Goal: Contribute content: Add original content to the website for others to see

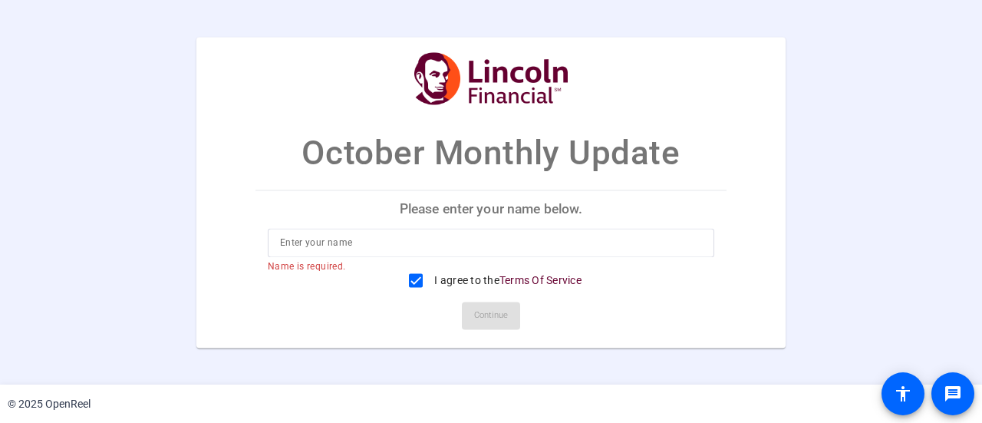
click at [404, 239] on input at bounding box center [491, 242] width 422 height 18
type input "[PERSON_NAME]"
click at [501, 313] on span "Continue" at bounding box center [491, 315] width 34 height 23
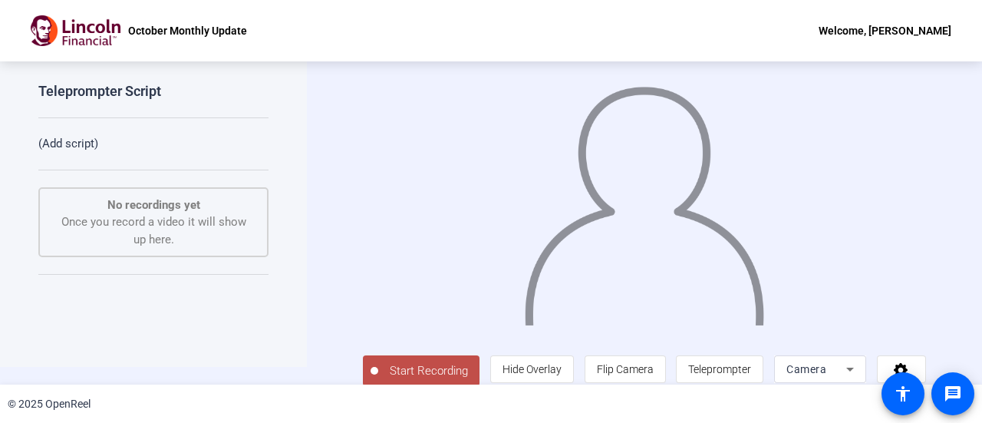
scroll to position [34, 0]
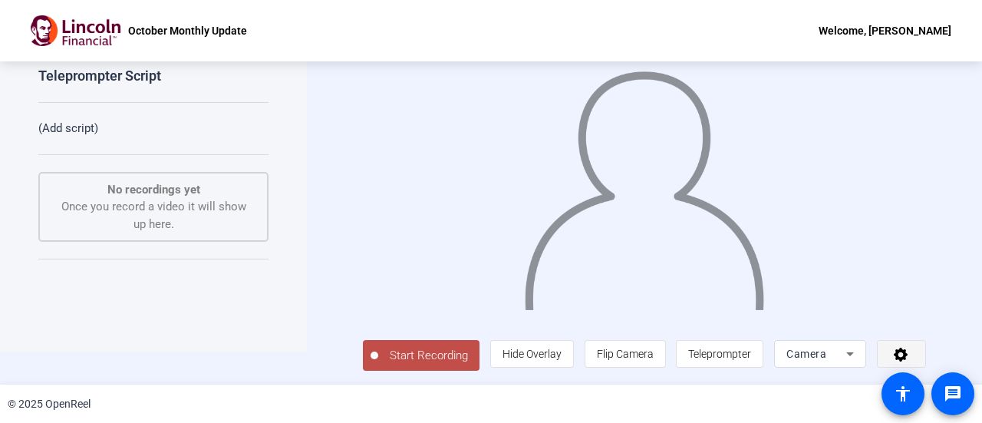
click at [889, 352] on span at bounding box center [902, 353] width 48 height 37
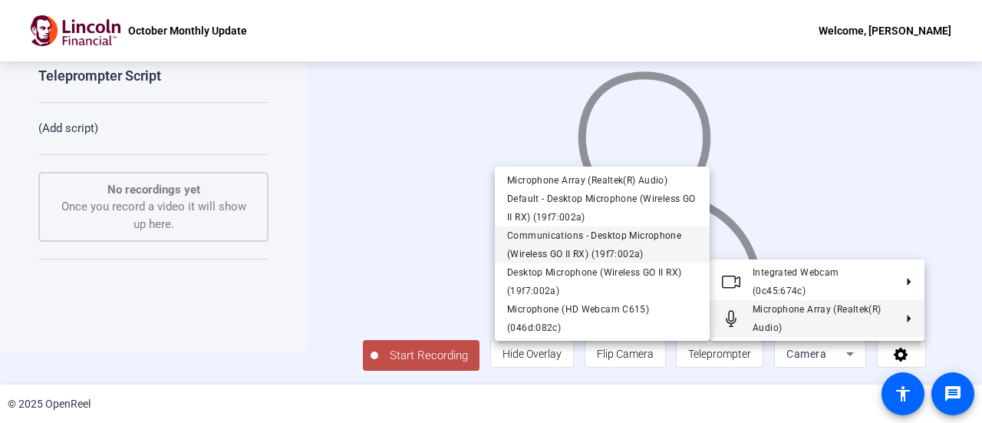
click at [609, 249] on span "Communications - Desktop Microphone (Wireless GO II RX) (19f7:002a)" at bounding box center [594, 244] width 174 height 29
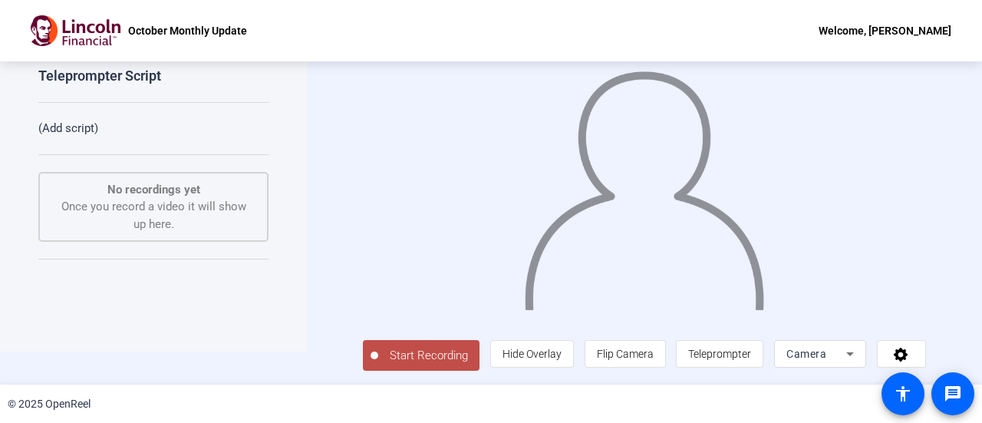
click at [424, 349] on span "Start Recording" at bounding box center [428, 356] width 101 height 18
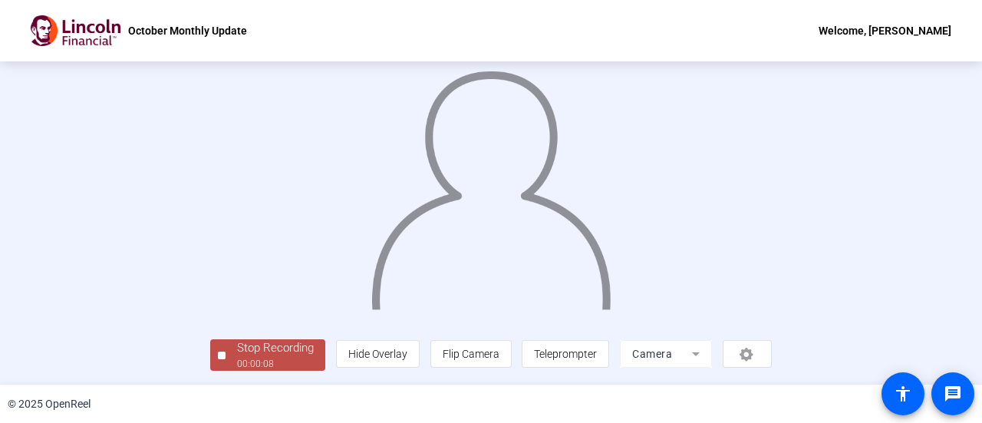
scroll to position [107, 0]
click at [237, 345] on div "Stop Recording" at bounding box center [275, 348] width 77 height 18
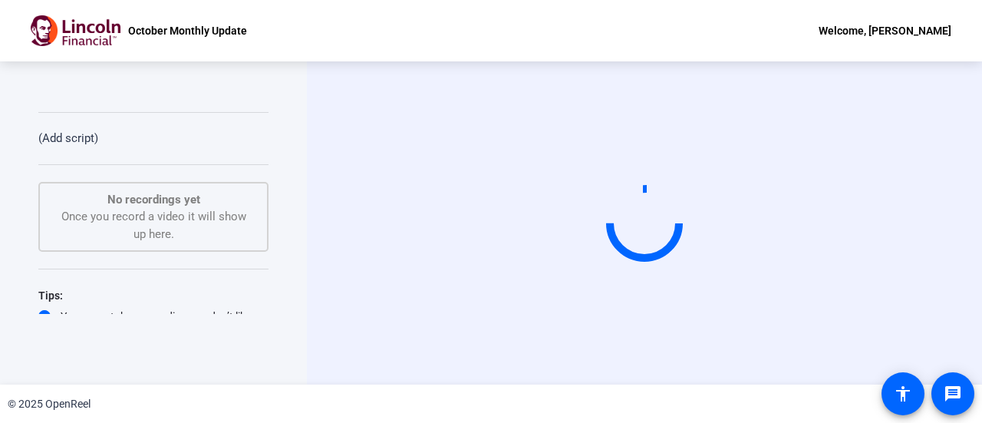
scroll to position [0, 0]
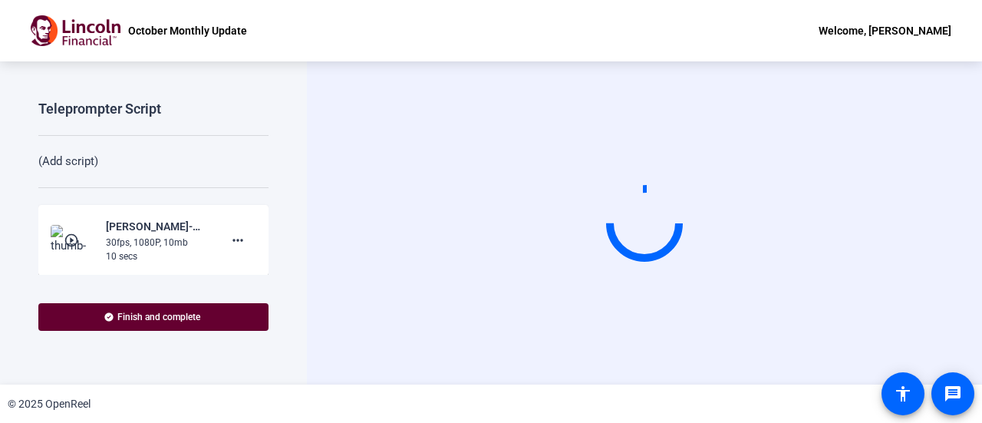
click at [61, 234] on img at bounding box center [73, 240] width 45 height 31
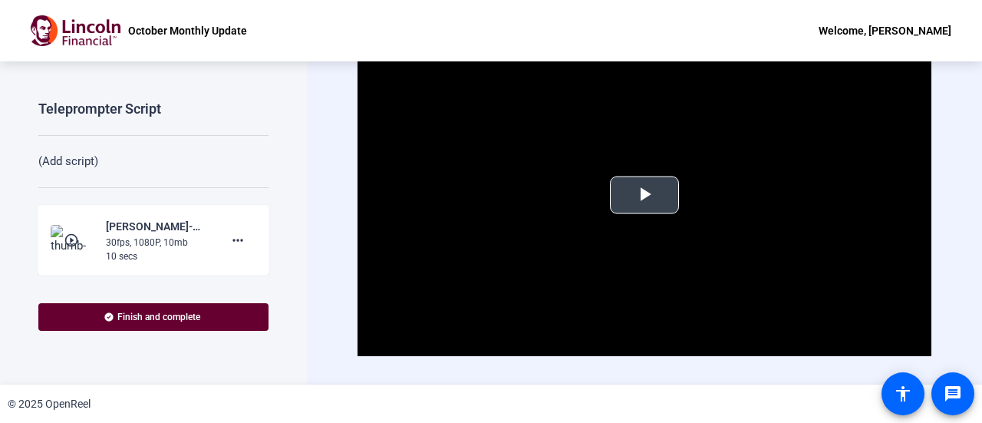
click at [645, 195] on span "Video Player" at bounding box center [645, 195] width 0 height 0
click at [229, 241] on mat-icon "more_horiz" at bounding box center [238, 240] width 18 height 18
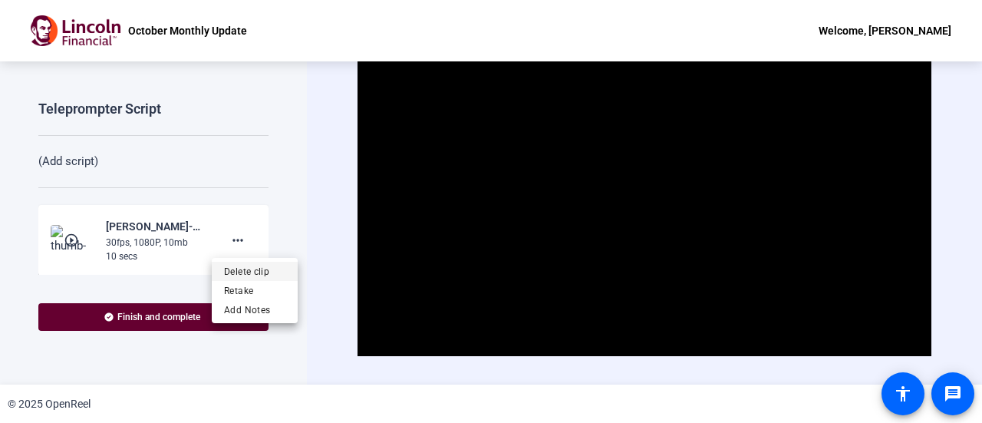
click at [242, 272] on span "Delete clip" at bounding box center [254, 271] width 61 height 18
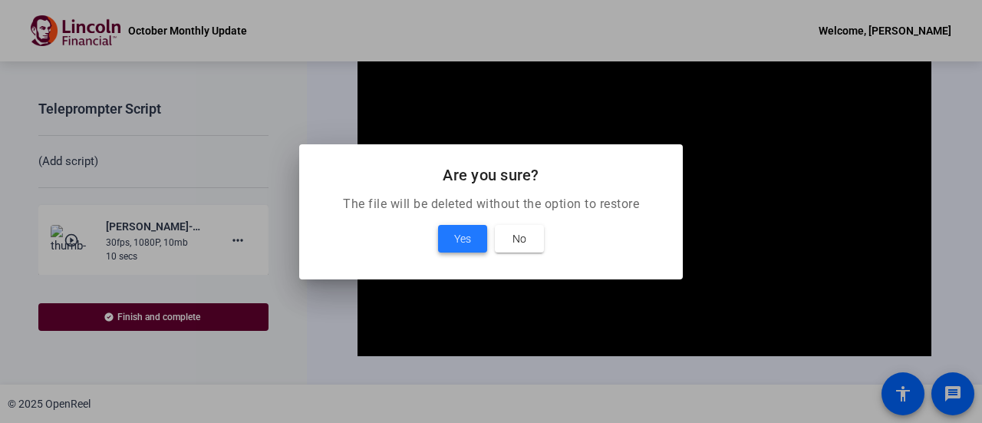
click at [453, 239] on span at bounding box center [462, 238] width 49 height 37
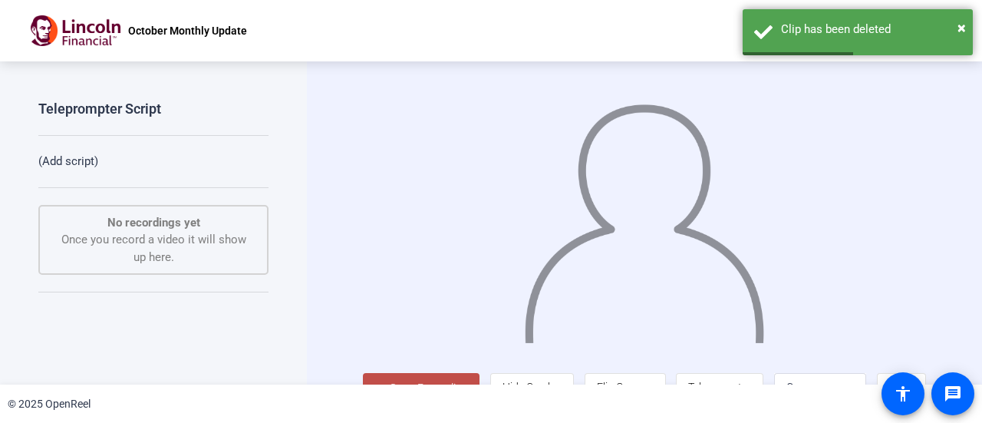
scroll to position [34, 0]
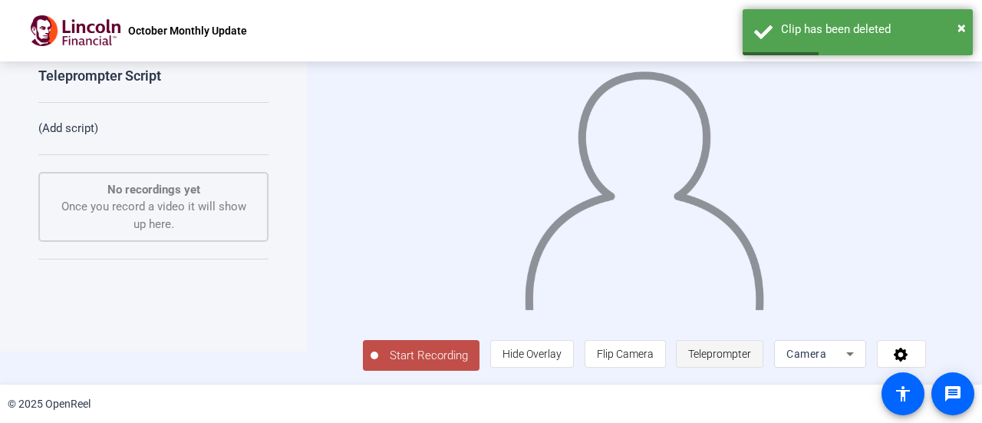
click at [710, 348] on span "Teleprompter" at bounding box center [720, 354] width 63 height 12
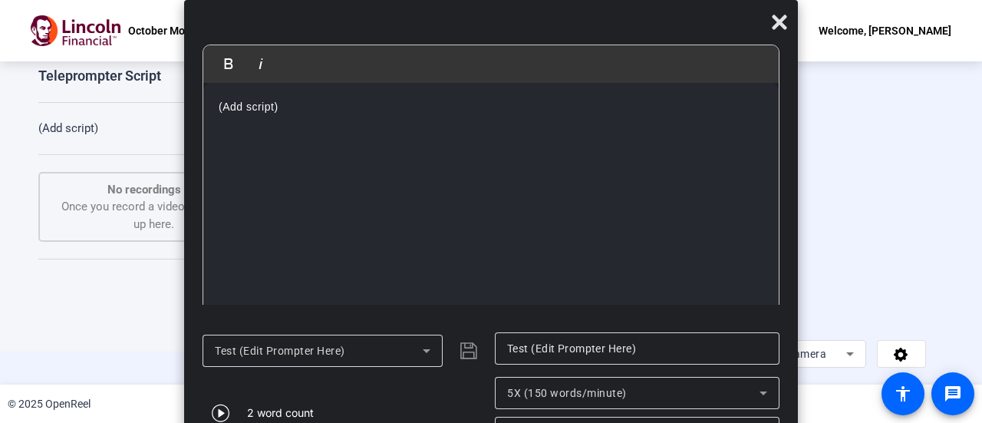
click at [375, 356] on div "Test (Edit Prompter Here)" at bounding box center [319, 351] width 208 height 18
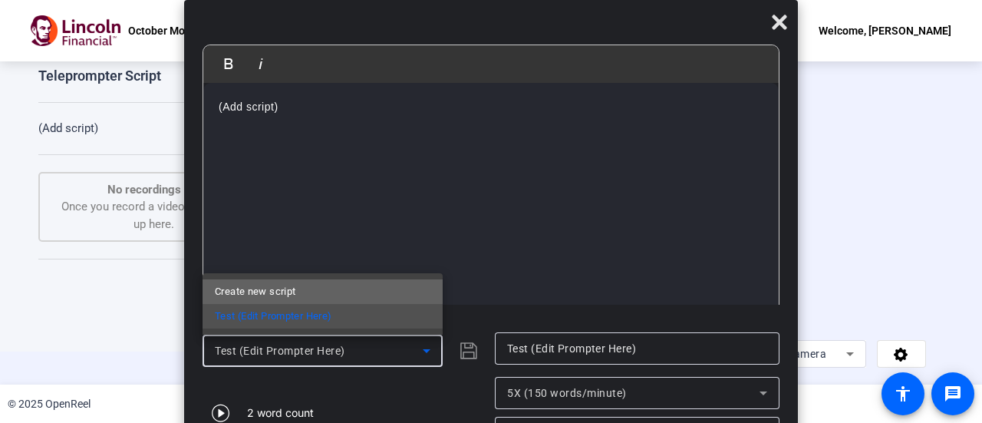
click at [312, 289] on mat-option "Create new script" at bounding box center [323, 291] width 240 height 25
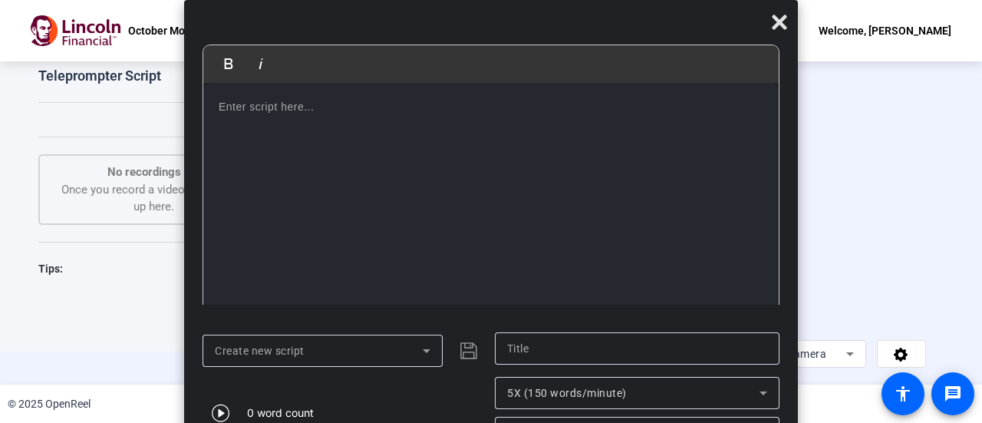
click at [319, 117] on div at bounding box center [491, 209] width 576 height 253
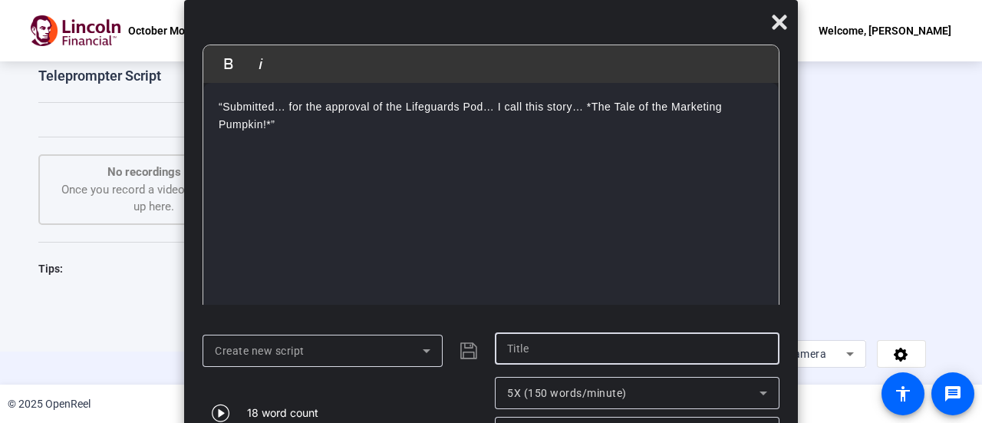
click at [548, 353] on input "text" at bounding box center [637, 348] width 260 height 18
type input "intro 1"
click at [467, 350] on icon "submit" at bounding box center [469, 351] width 18 height 18
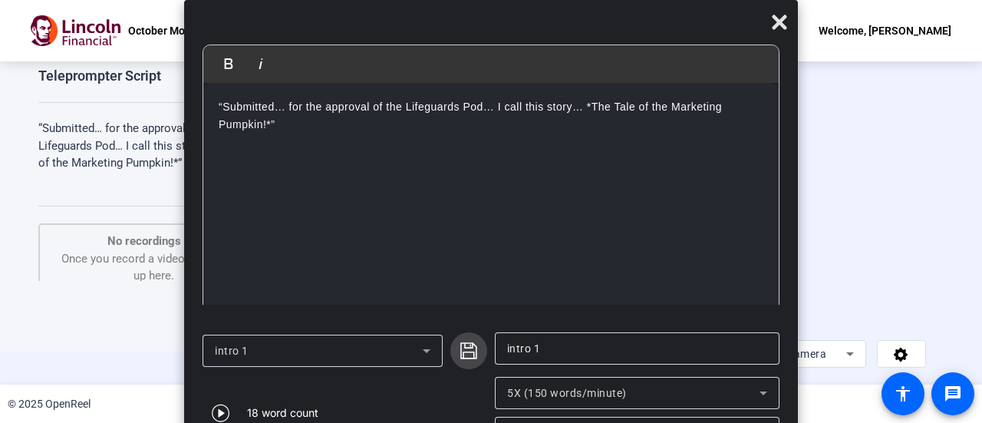
drag, startPoint x: 467, startPoint y: 342, endPoint x: 474, endPoint y: 337, distance: 9.0
click at [467, 342] on icon "submit" at bounding box center [469, 351] width 18 height 18
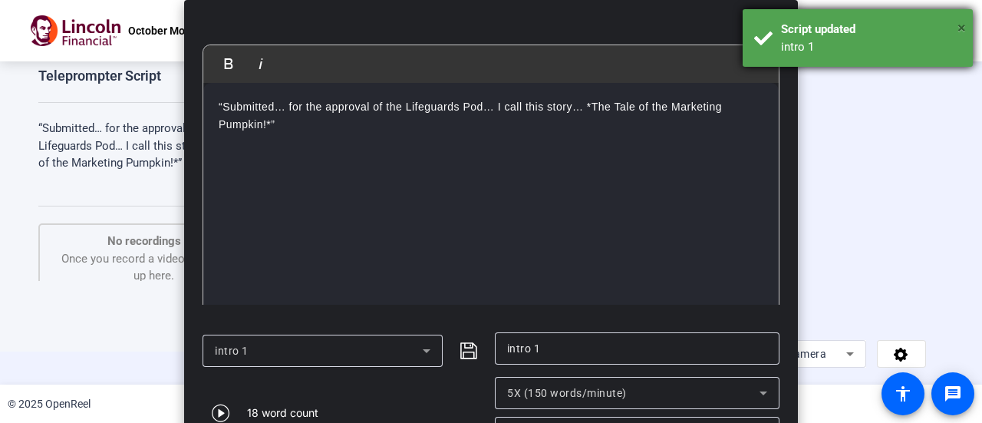
click at [963, 29] on span "×" at bounding box center [962, 27] width 8 height 18
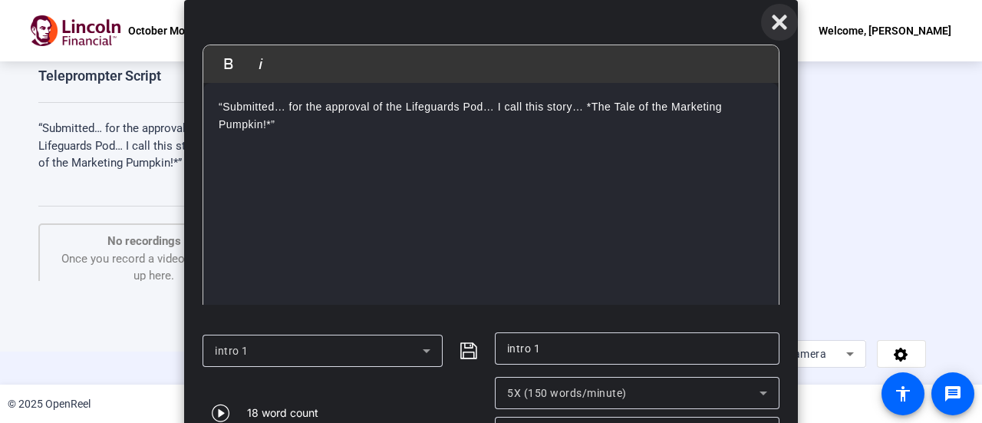
click at [785, 25] on icon at bounding box center [780, 22] width 18 height 18
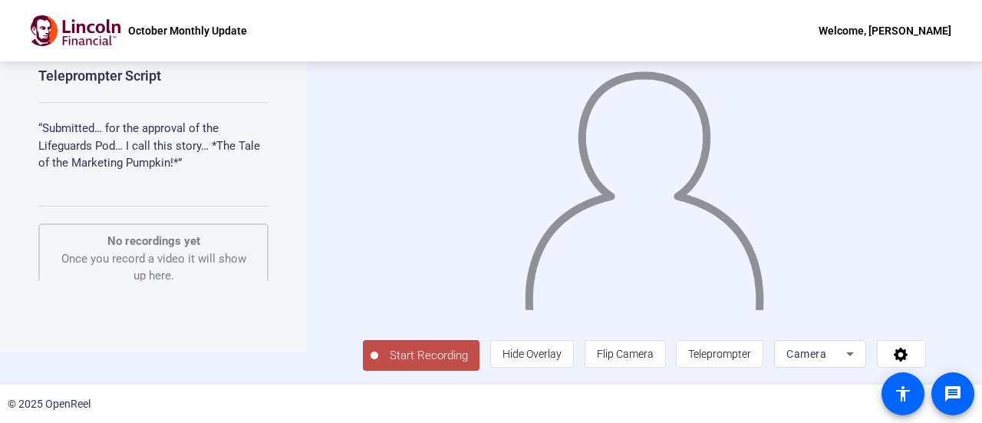
click at [857, 354] on icon at bounding box center [850, 354] width 18 height 18
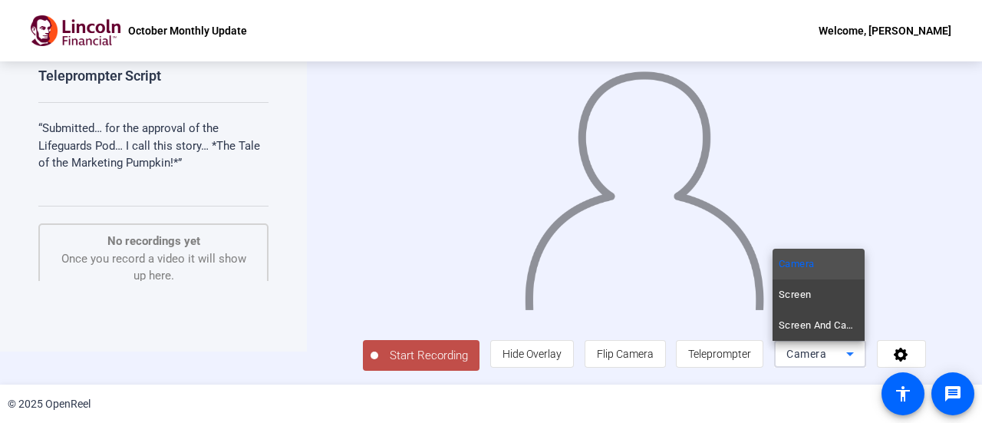
click at [897, 352] on div at bounding box center [491, 211] width 982 height 423
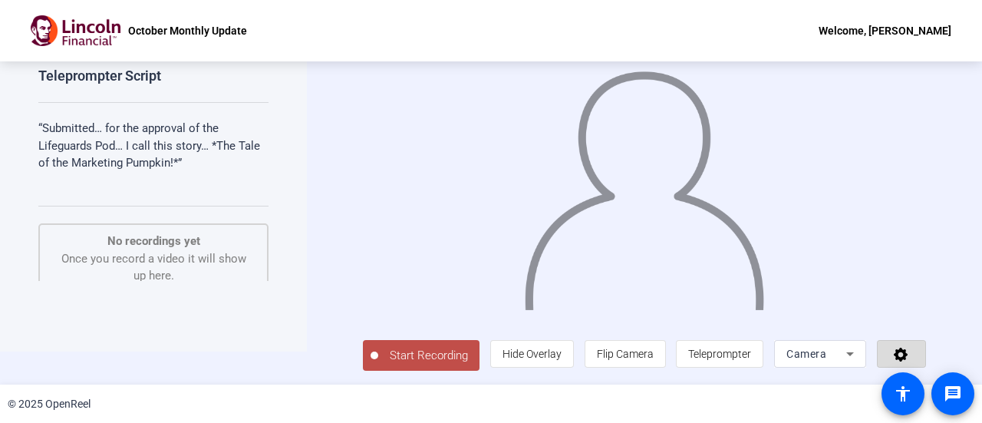
click at [900, 353] on icon at bounding box center [902, 353] width 18 height 15
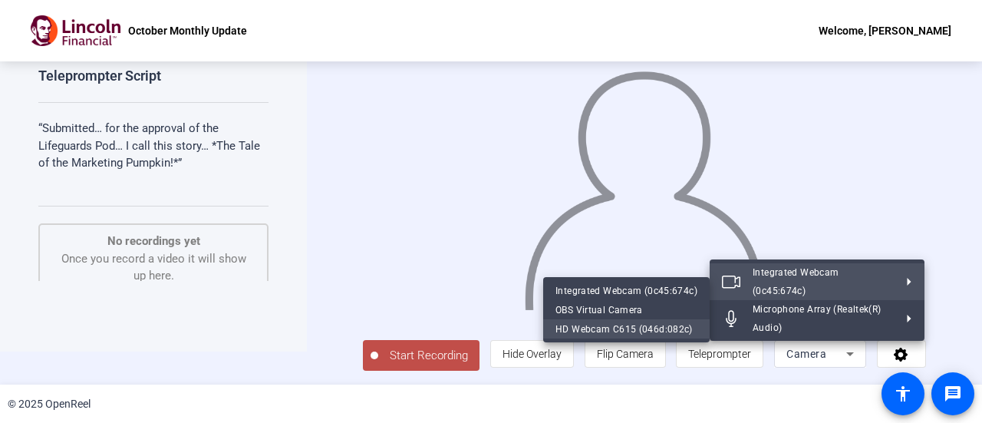
click at [634, 326] on div "HD Webcam C615 (046d:082c)" at bounding box center [627, 328] width 142 height 18
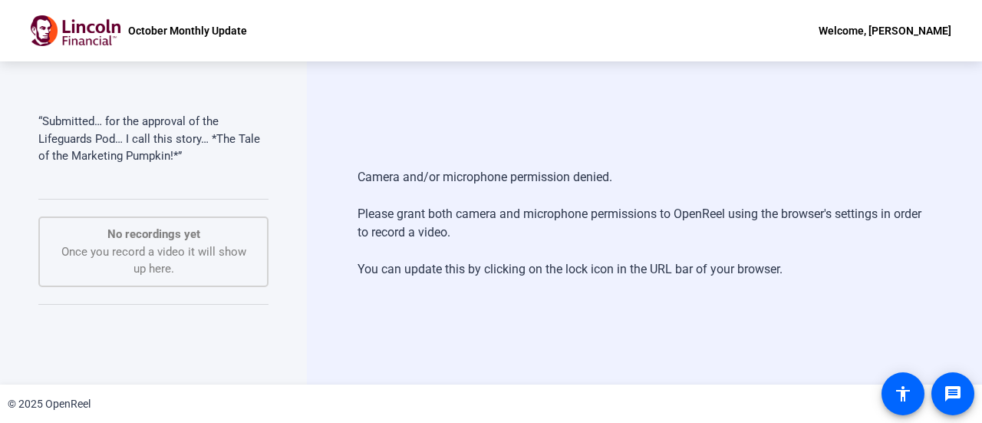
scroll to position [0, 0]
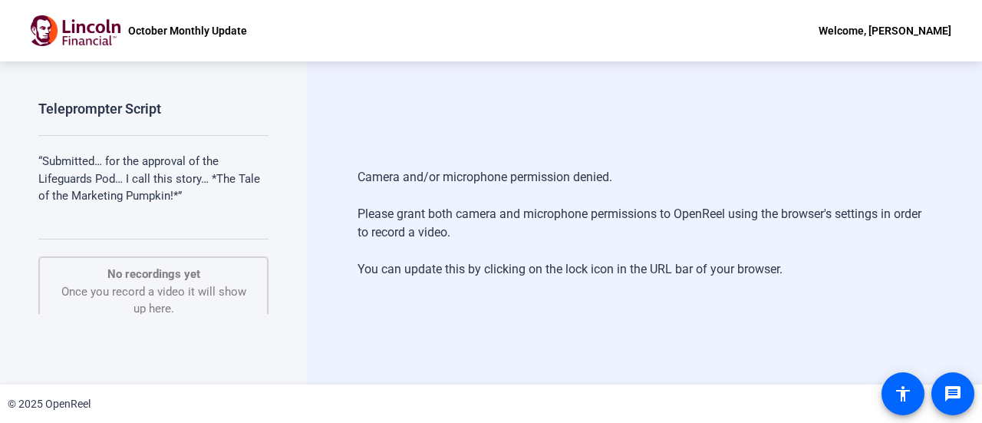
click at [878, 258] on div "Camera and/or microphone permission denied. Please grant both camera and microp…" at bounding box center [645, 223] width 574 height 141
click at [873, 254] on div "Camera and/or microphone permission denied. Please grant both camera and microp…" at bounding box center [645, 223] width 574 height 141
drag, startPoint x: 870, startPoint y: 252, endPoint x: 843, endPoint y: 245, distance: 28.5
click at [867, 247] on div "Camera and/or microphone permission denied. Please grant both camera and microp…" at bounding box center [645, 223] width 574 height 141
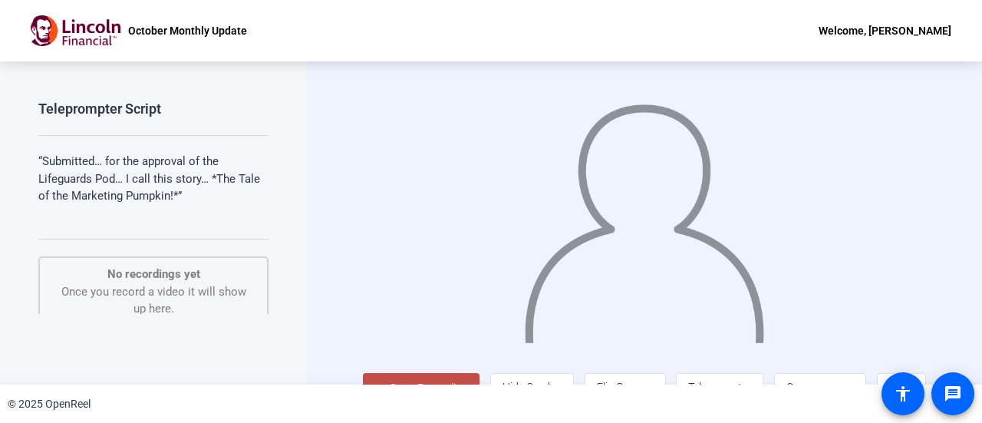
scroll to position [34, 0]
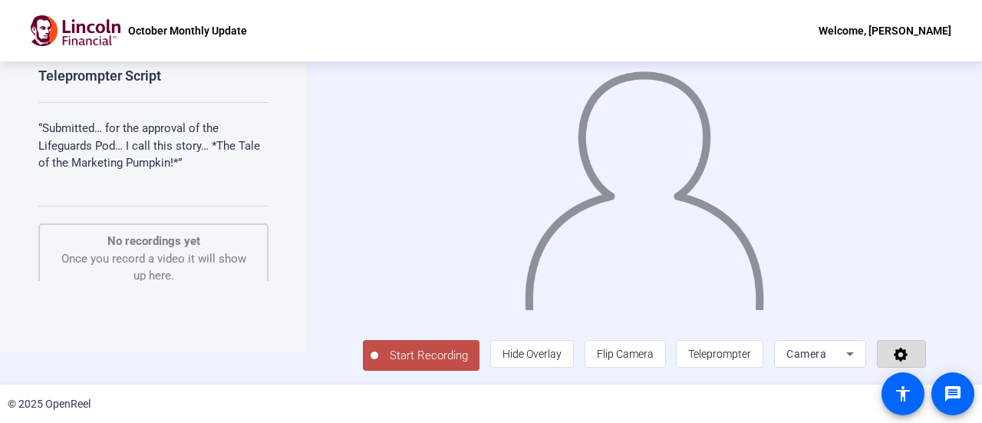
click at [902, 356] on icon at bounding box center [901, 355] width 14 height 14
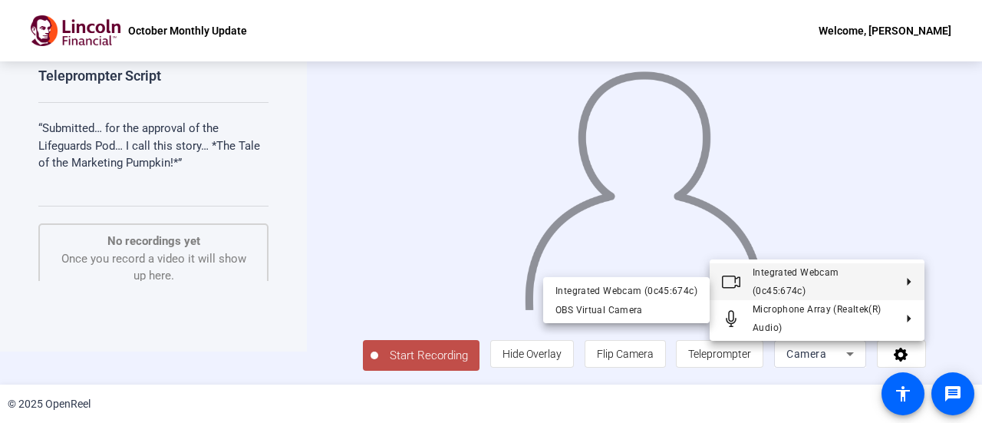
drag, startPoint x: 641, startPoint y: 315, endPoint x: 255, endPoint y: 312, distance: 386.1
click at [255, 312] on div "Integrated Webcam (0c45:674c) Microphone Array (Realtek(R) Audio) Integrated We…" at bounding box center [491, 211] width 982 height 423
click at [279, 341] on div at bounding box center [491, 211] width 982 height 423
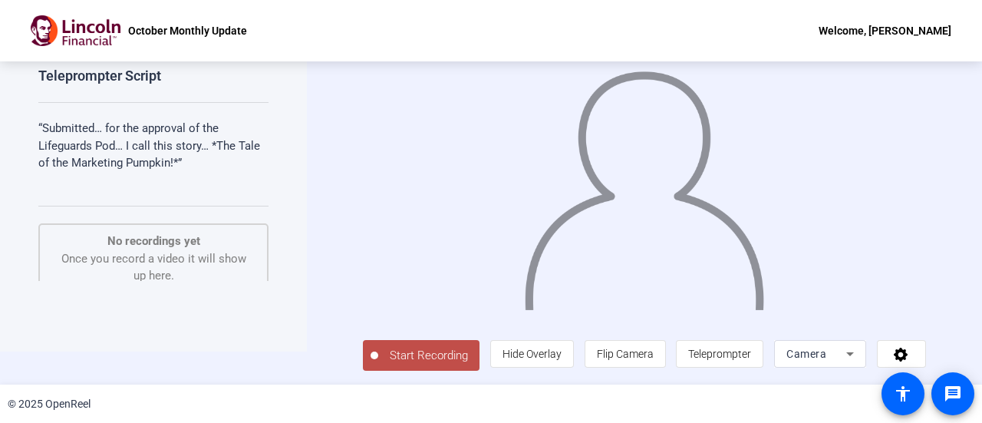
click at [831, 352] on div "Camera" at bounding box center [817, 354] width 60 height 18
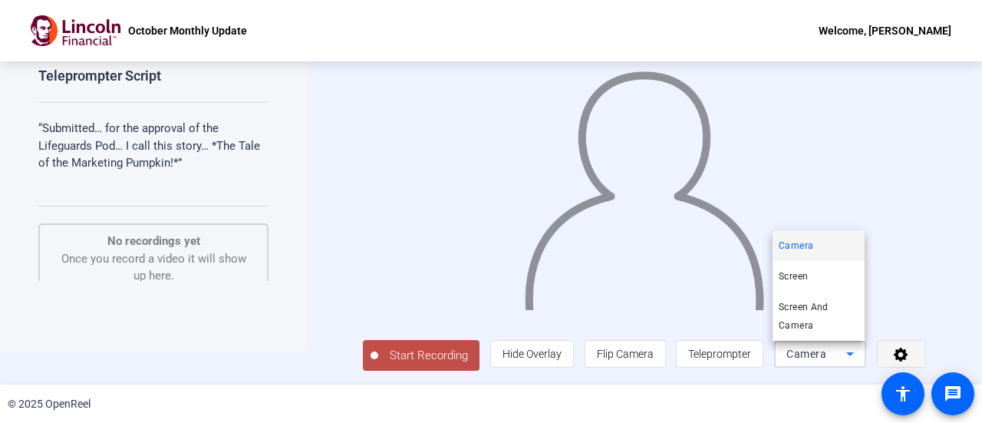
click at [892, 353] on div at bounding box center [491, 211] width 982 height 423
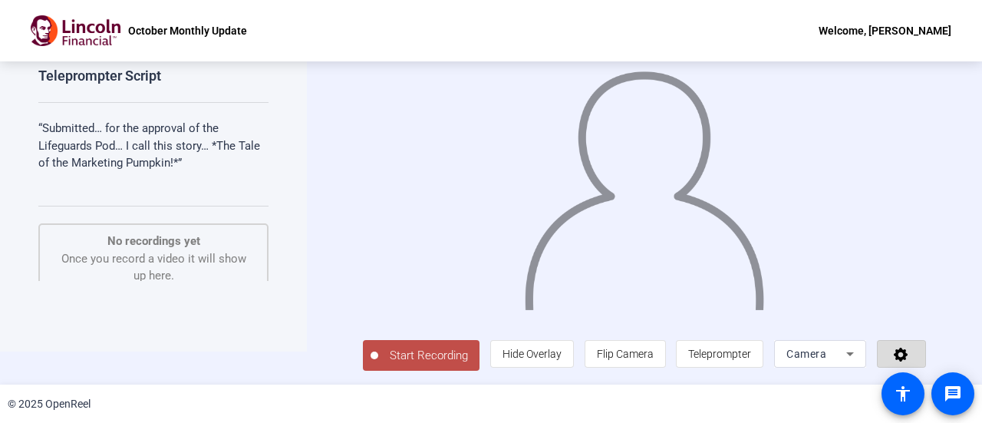
click at [893, 353] on icon at bounding box center [902, 353] width 18 height 15
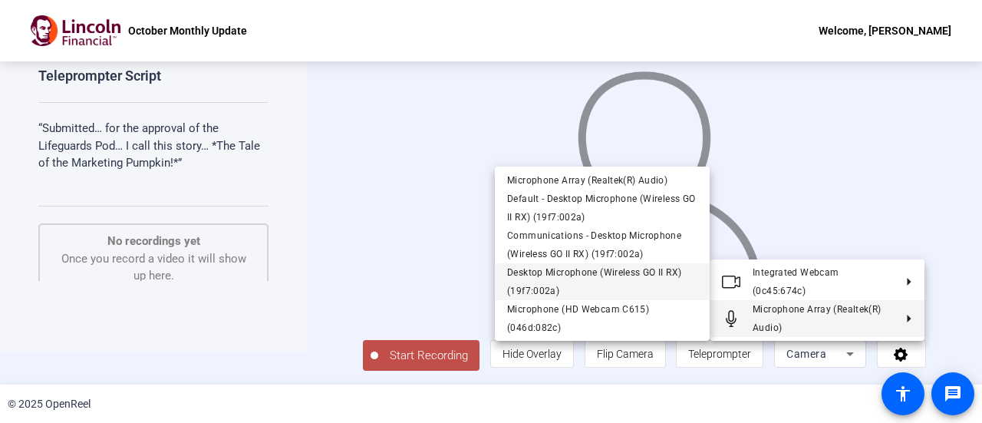
click at [617, 272] on span "Desktop Microphone (Wireless GO II RX) (19f7:002a)" at bounding box center [594, 281] width 174 height 29
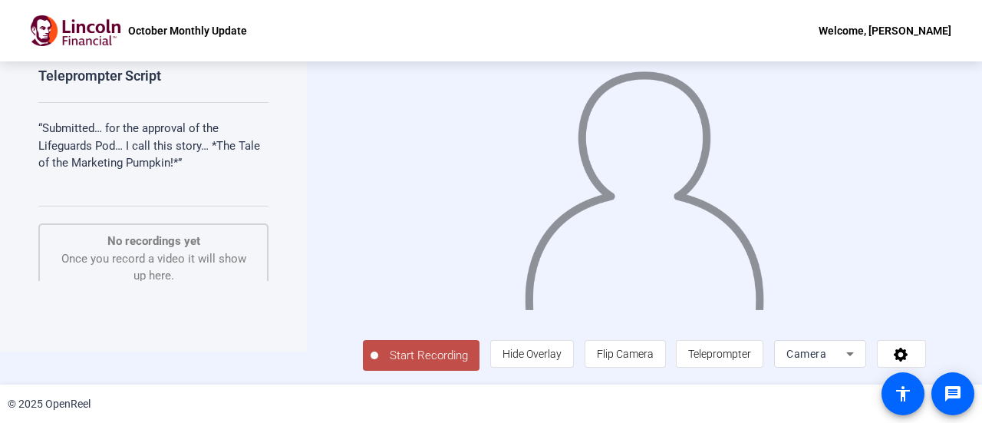
click at [834, 352] on div "Camera" at bounding box center [817, 354] width 60 height 18
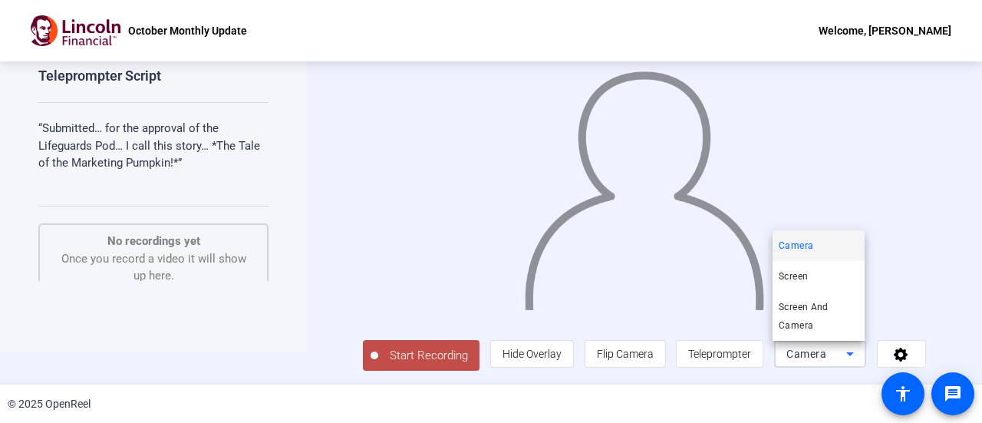
click at [905, 357] on div at bounding box center [491, 211] width 982 height 423
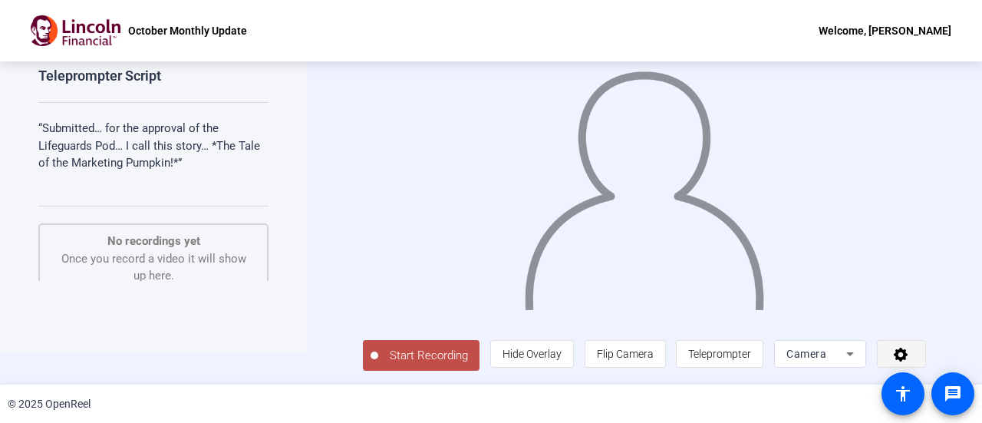
click at [904, 357] on icon at bounding box center [901, 355] width 14 height 14
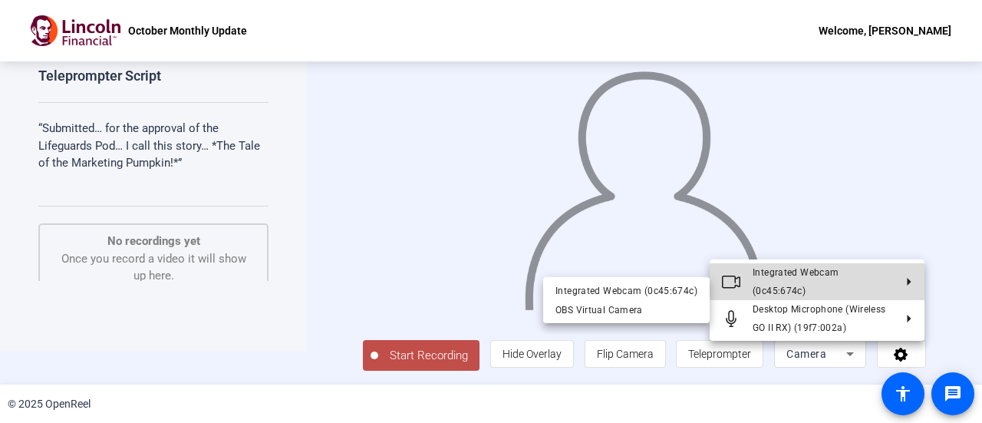
click at [898, 294] on button "Integrated Webcam (0c45:674c)" at bounding box center [817, 281] width 215 height 37
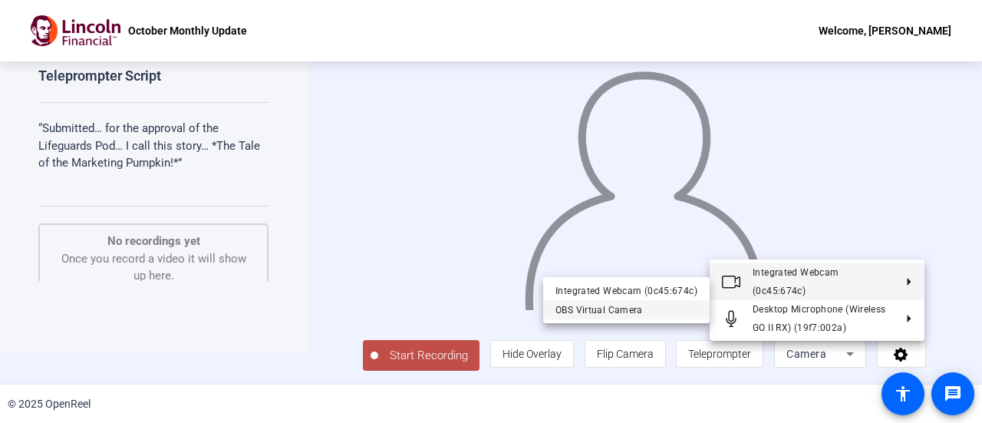
click at [599, 312] on div "OBS Virtual Camera" at bounding box center [627, 309] width 142 height 18
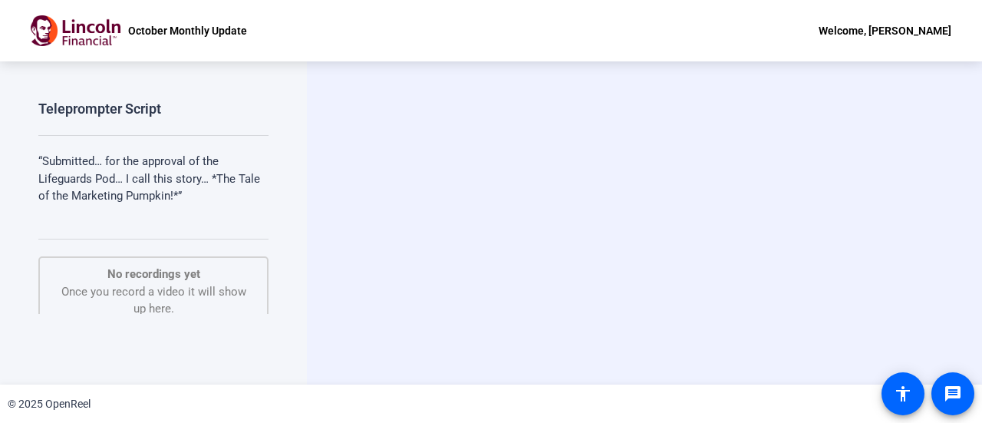
scroll to position [0, 0]
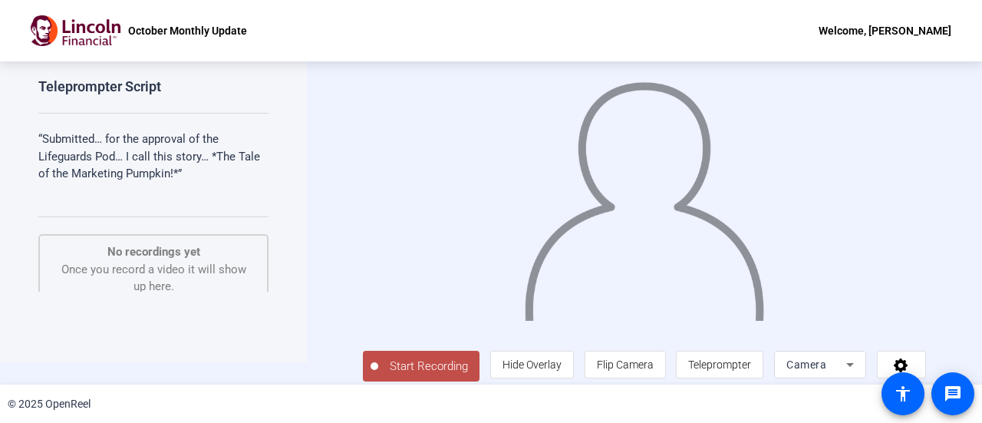
scroll to position [34, 0]
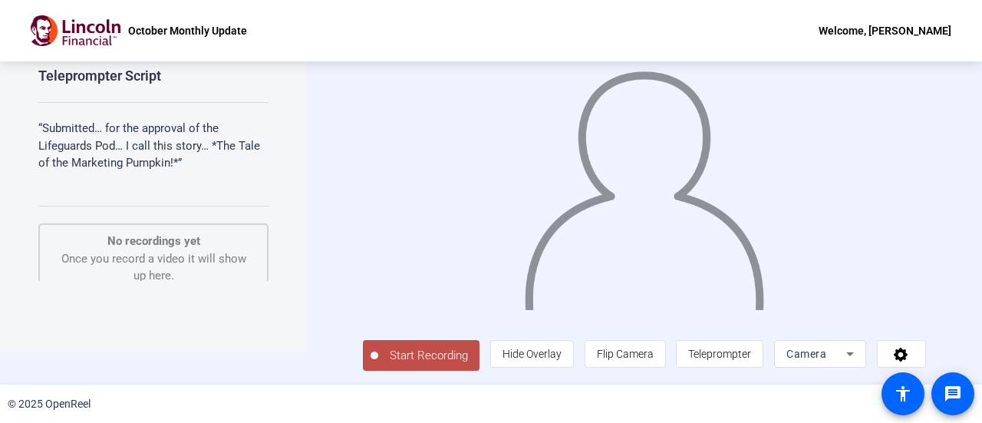
click at [843, 354] on icon at bounding box center [850, 354] width 18 height 18
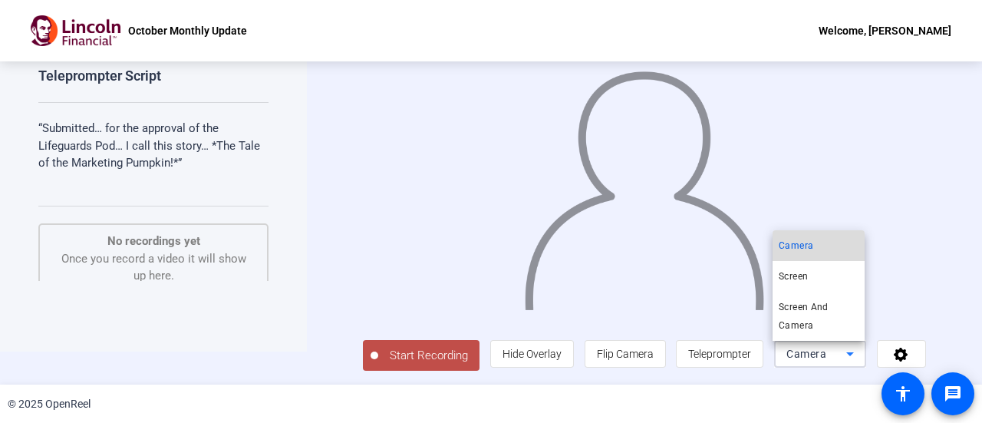
click at [815, 248] on mat-option "Camera" at bounding box center [819, 245] width 92 height 31
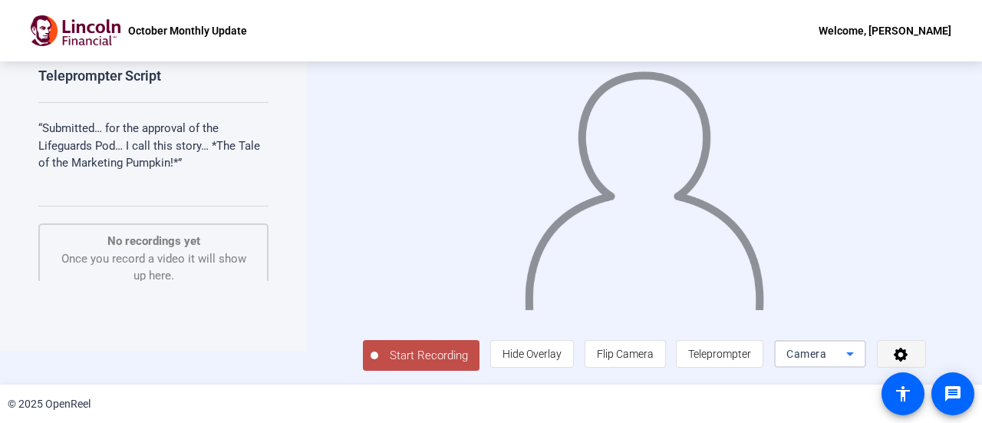
click at [897, 355] on icon at bounding box center [901, 355] width 14 height 14
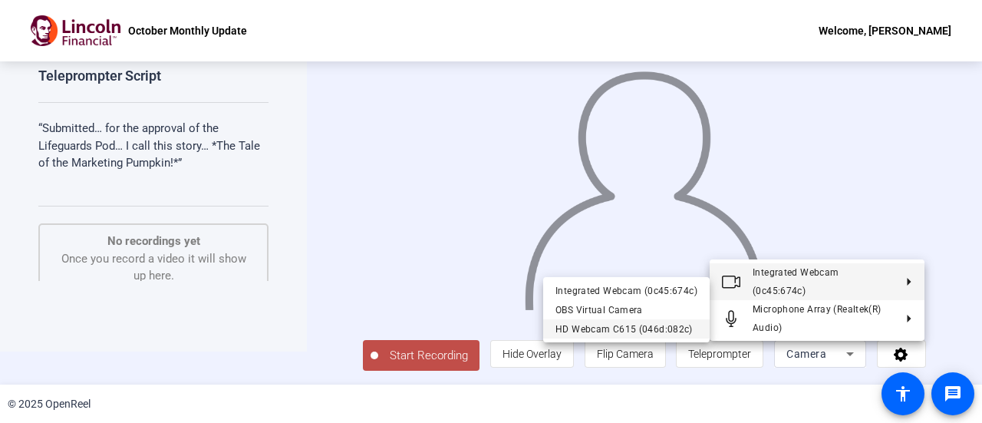
click at [652, 331] on div "HD Webcam C615 (046d:082c)" at bounding box center [627, 328] width 142 height 18
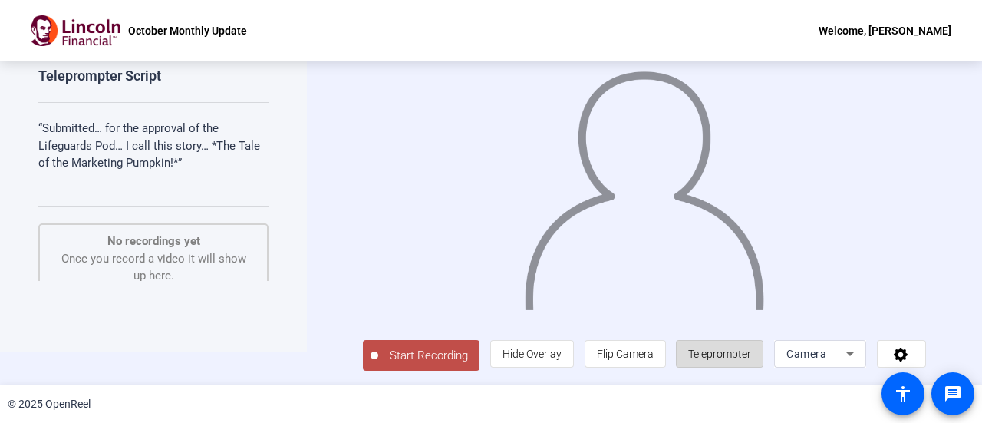
click at [715, 361] on span "Teleprompter" at bounding box center [720, 353] width 63 height 29
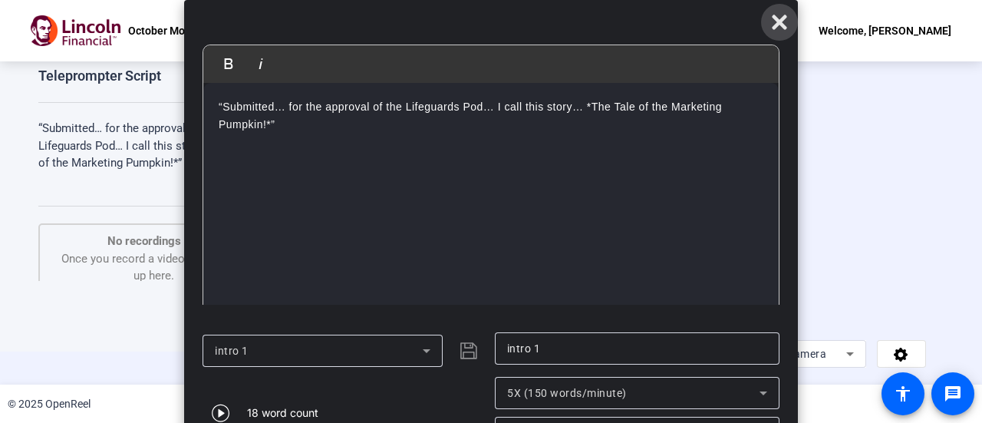
click at [779, 15] on icon at bounding box center [780, 22] width 18 height 18
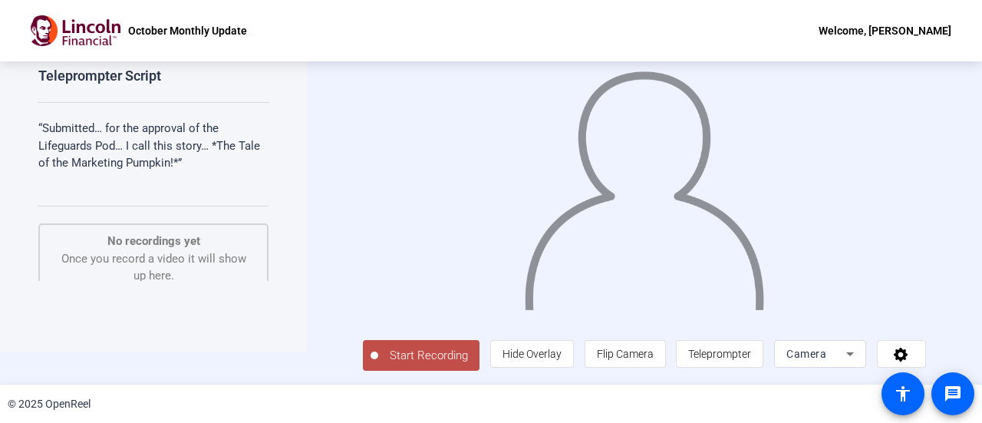
click at [436, 354] on span "Start Recording" at bounding box center [428, 356] width 101 height 18
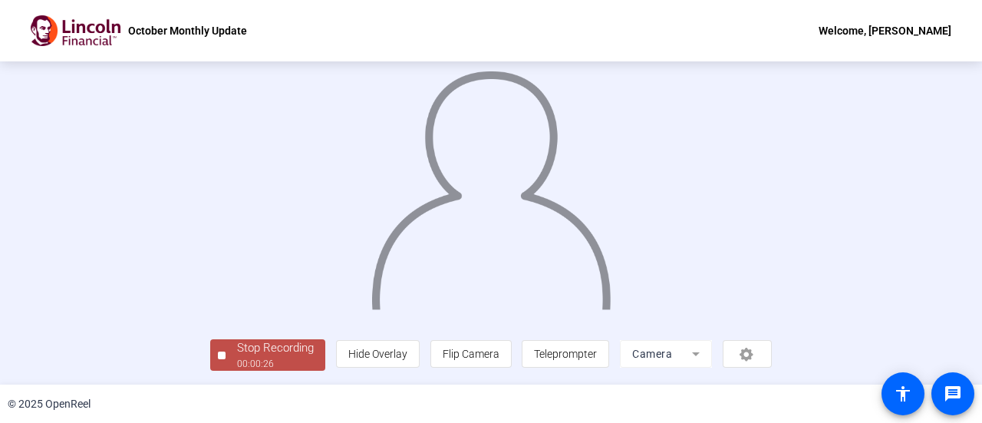
scroll to position [107, 0]
click at [237, 356] on div "Stop Recording" at bounding box center [275, 348] width 77 height 18
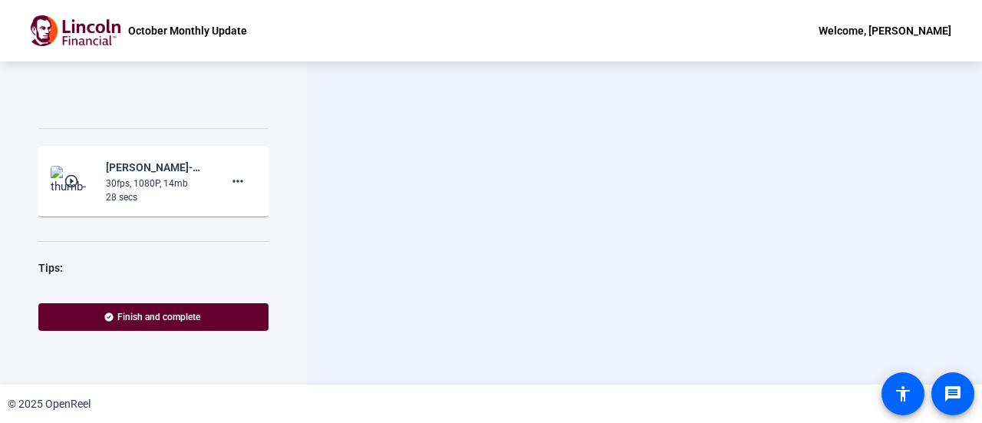
scroll to position [112, 0]
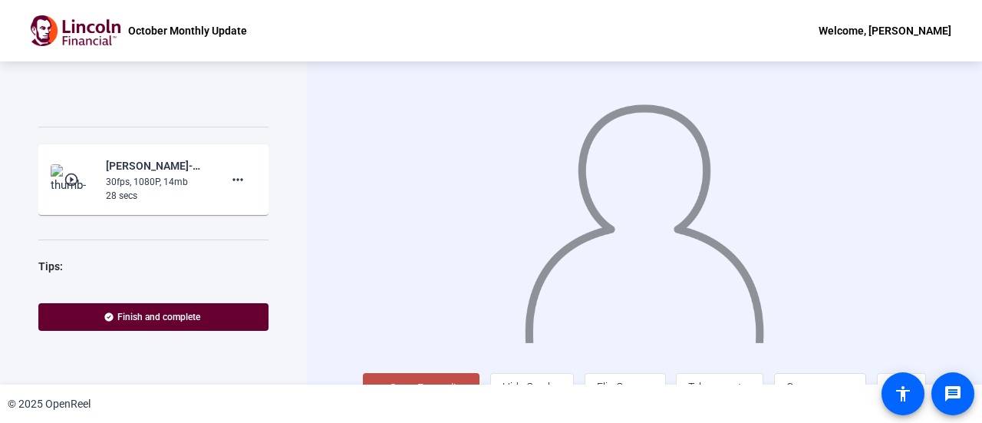
click at [83, 179] on img at bounding box center [73, 179] width 45 height 31
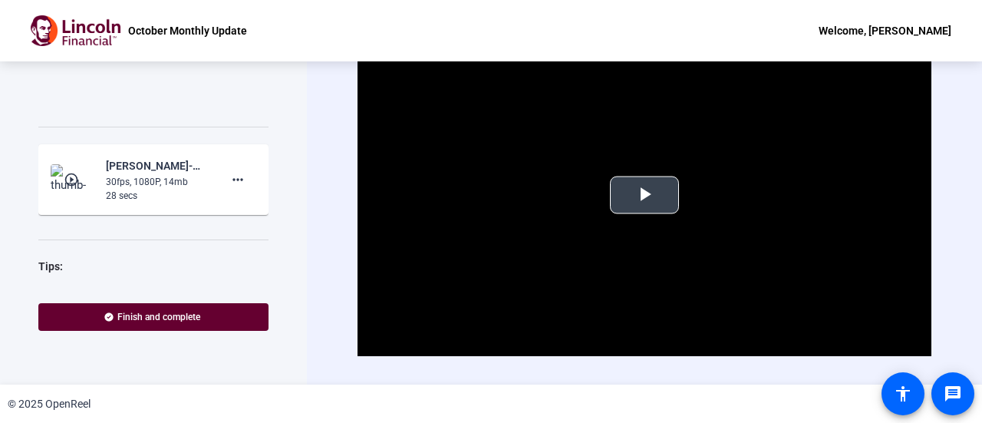
click at [645, 195] on span "Video Player" at bounding box center [645, 195] width 0 height 0
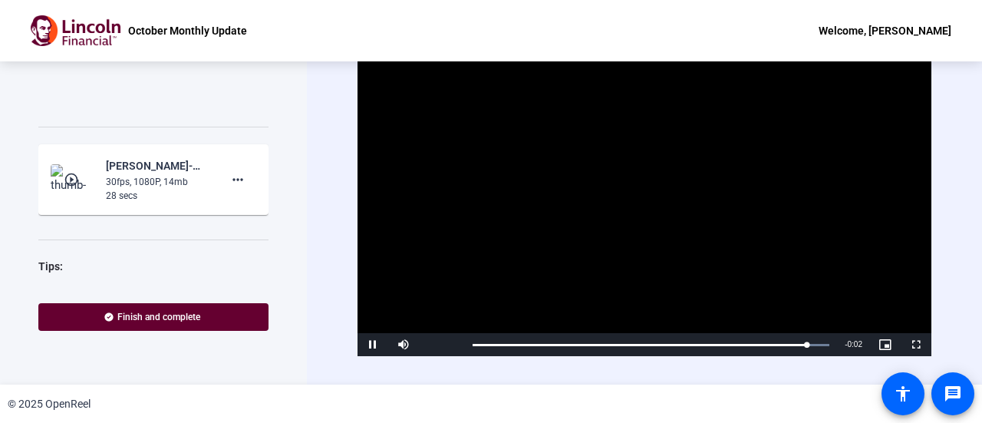
click at [73, 179] on mat-icon "play_circle_outline" at bounding box center [73, 179] width 18 height 15
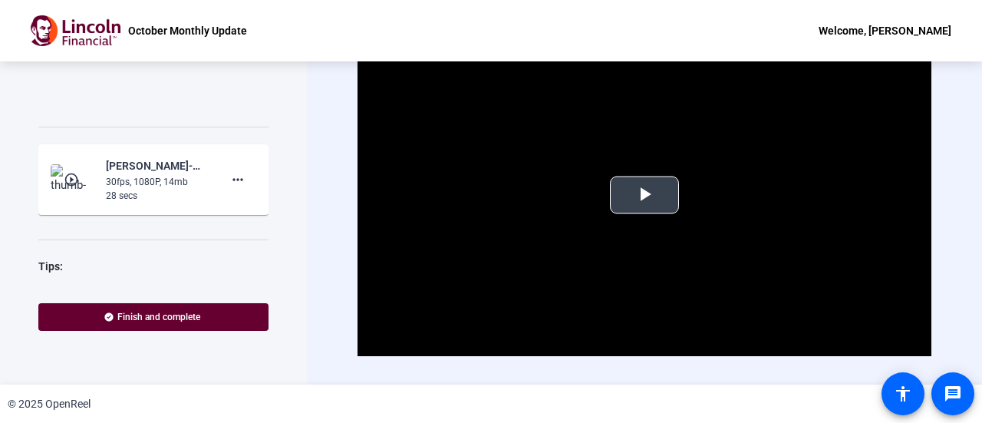
click at [645, 195] on span "Video Player" at bounding box center [645, 195] width 0 height 0
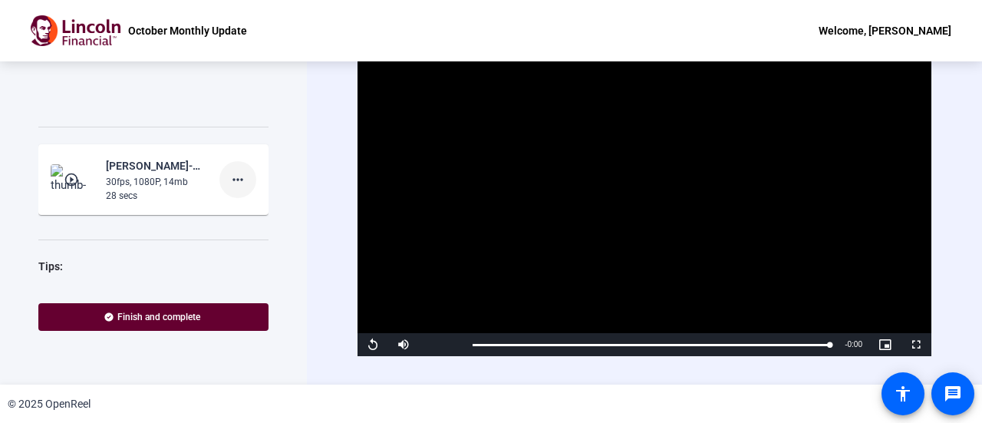
click at [229, 178] on mat-icon "more_horiz" at bounding box center [238, 179] width 18 height 18
click at [243, 247] on span "Add Notes" at bounding box center [254, 249] width 61 height 18
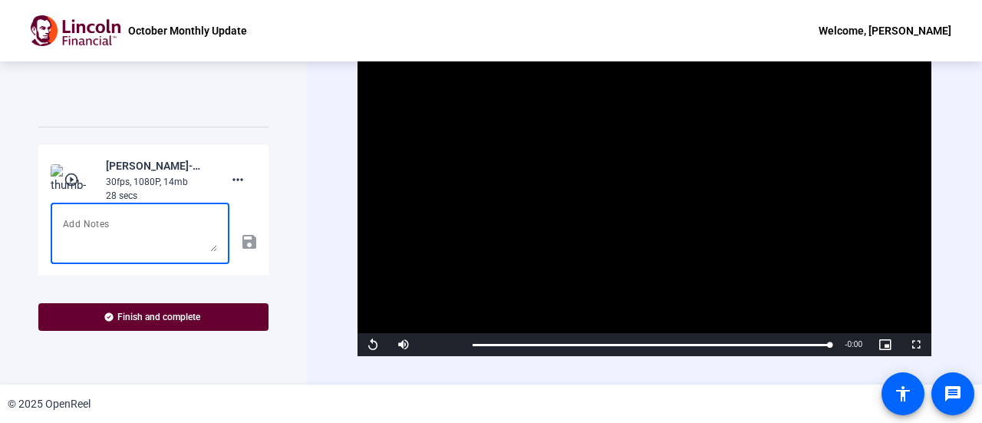
click at [128, 218] on textarea at bounding box center [140, 233] width 154 height 37
type textarea "intro"
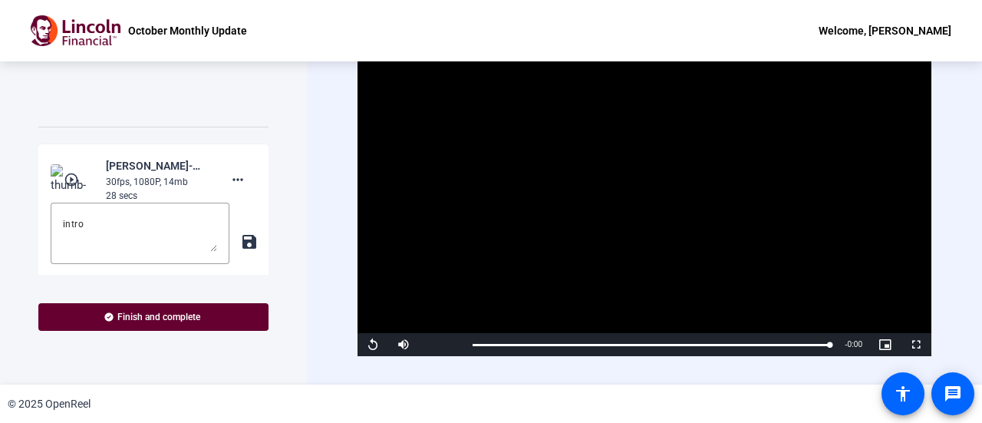
click at [244, 239] on mat-icon "save" at bounding box center [248, 242] width 16 height 18
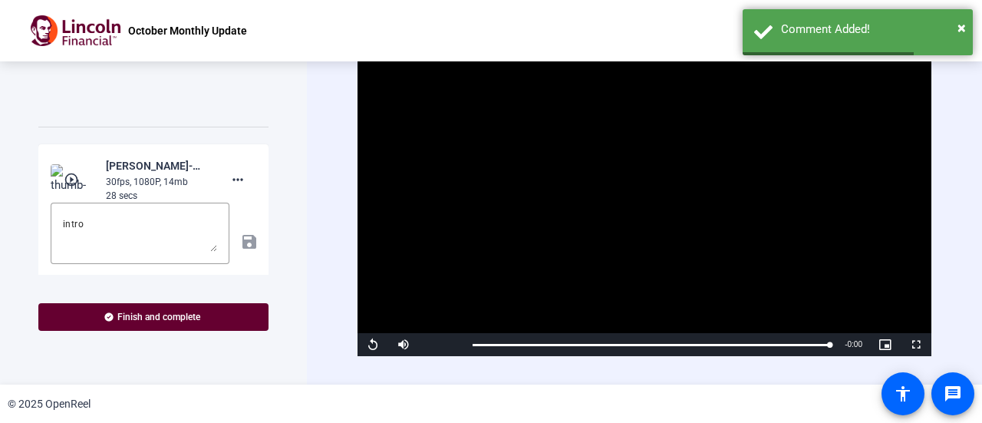
click at [244, 239] on div "intro save" at bounding box center [154, 242] width 206 height 78
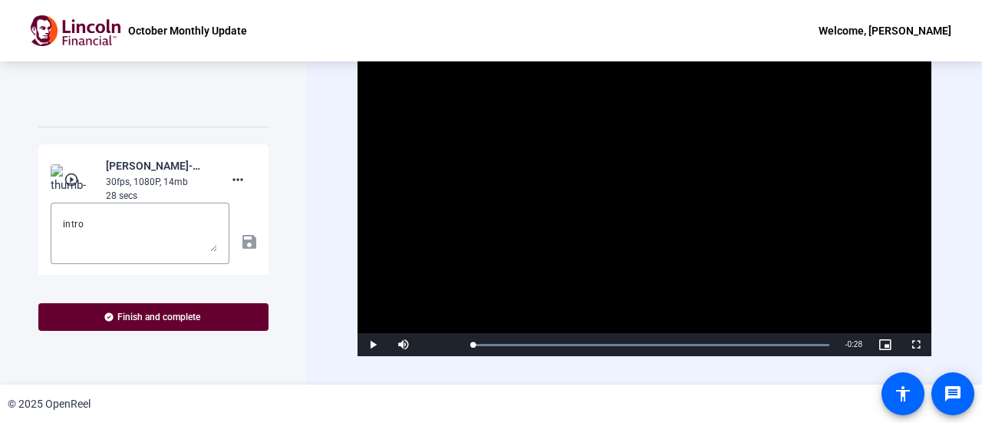
drag, startPoint x: 822, startPoint y: 342, endPoint x: 442, endPoint y: 365, distance: 380.6
click at [442, 365] on div "Video Player is loading. Play Video Play Mute Current Time 0:00 / Duration 0:28…" at bounding box center [645, 222] width 574 height 379
click at [372, 345] on span "Video Player" at bounding box center [373, 345] width 31 height 0
drag, startPoint x: 520, startPoint y: 342, endPoint x: 457, endPoint y: 347, distance: 63.9
click at [457, 347] on div "Play Mute Current Time 0:00 / Duration 0:28 Loaded : 100.00% 0:00 0:00 Stream T…" at bounding box center [645, 344] width 574 height 23
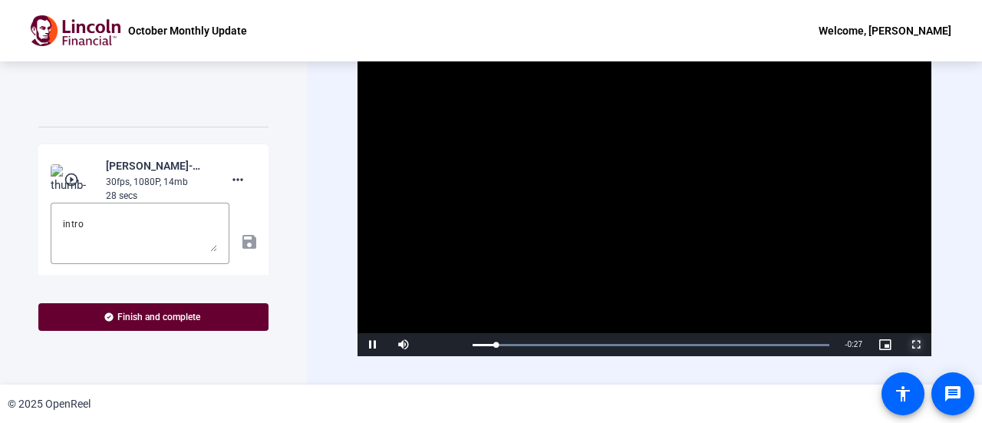
click at [910, 345] on span "Video Player" at bounding box center [916, 345] width 31 height 0
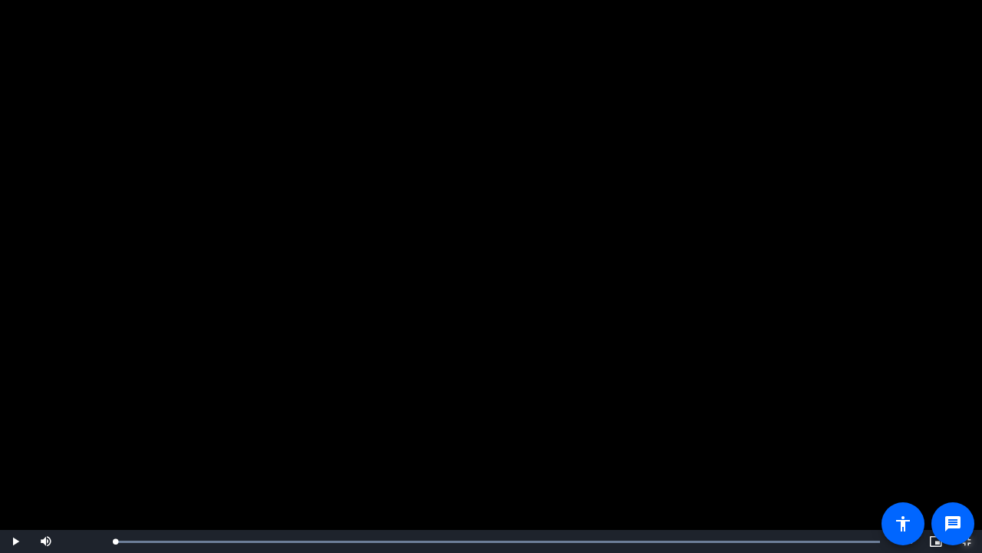
drag, startPoint x: 236, startPoint y: 543, endPoint x: 111, endPoint y: 523, distance: 126.8
click at [111, 422] on div "Video Player is loading. Play Video Play Mute Current Time 0:00 / Duration 0:28…" at bounding box center [491, 276] width 982 height 553
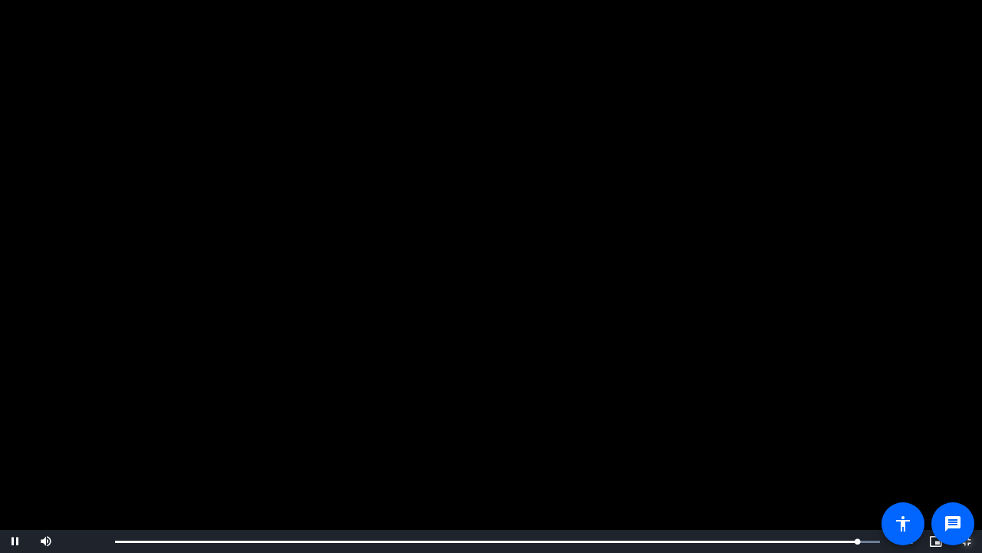
click at [970, 422] on span "Video Player" at bounding box center [967, 541] width 31 height 0
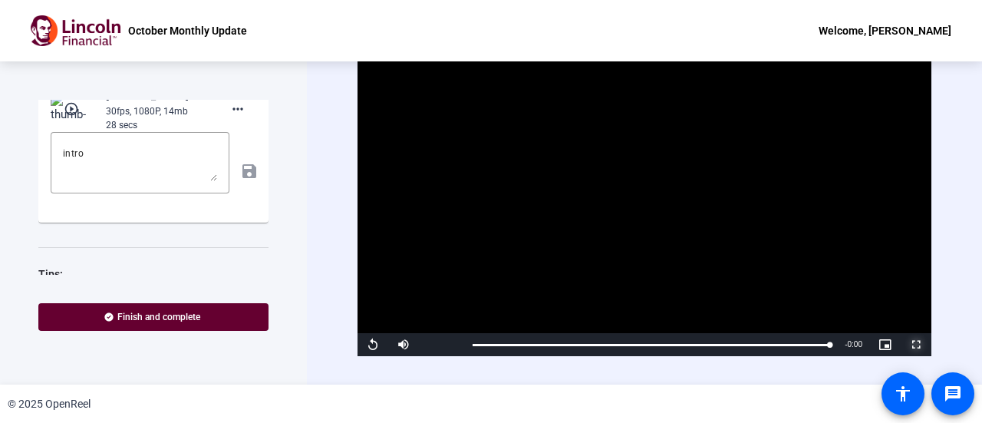
scroll to position [94, 0]
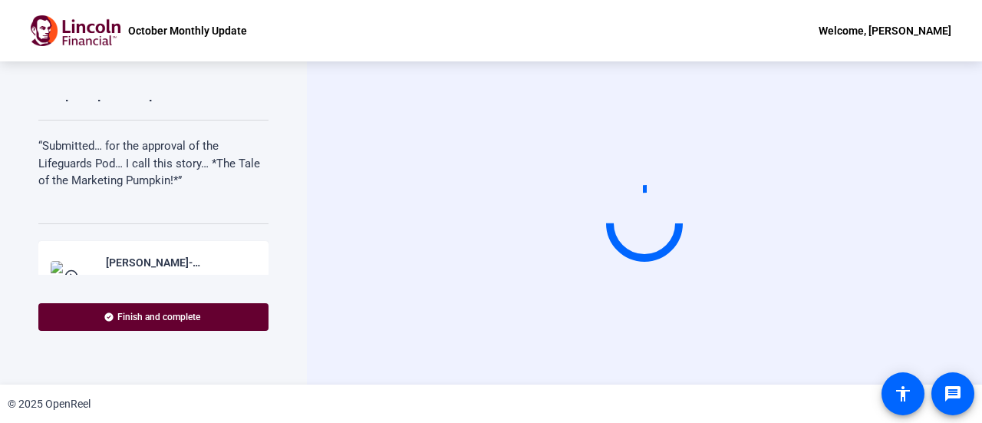
scroll to position [92, 0]
